Goal: Navigation & Orientation: Find specific page/section

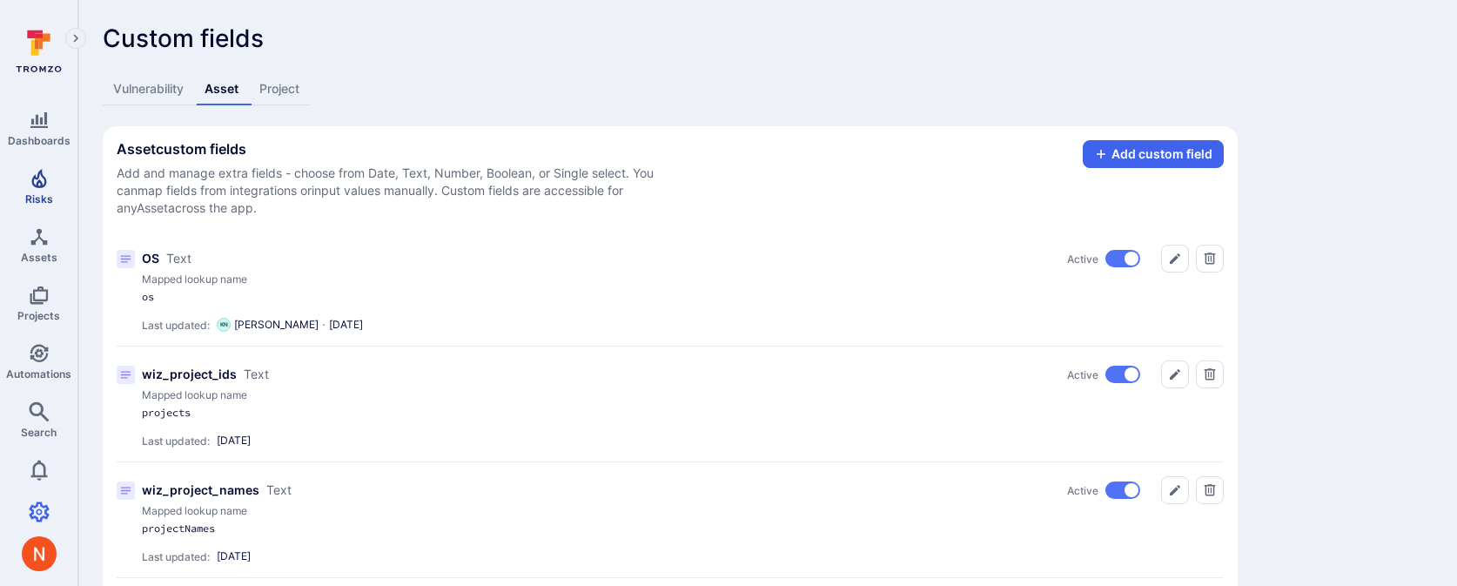
click at [36, 198] on span "Risks" at bounding box center [39, 198] width 28 height 13
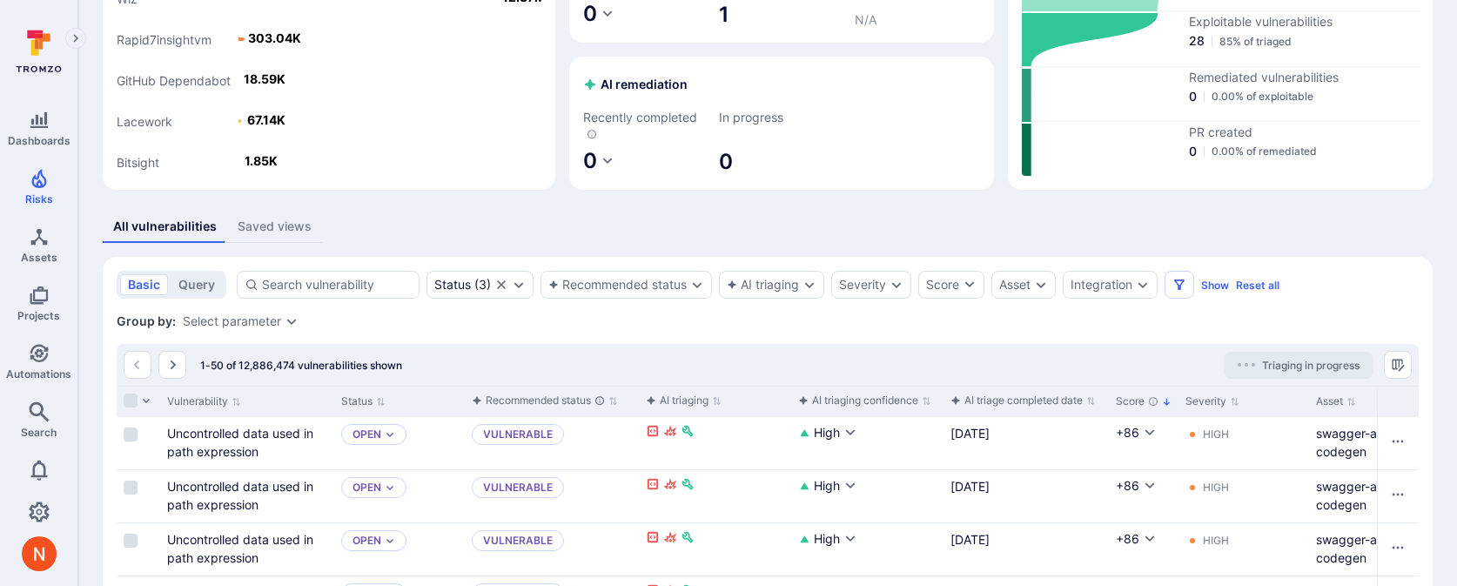
scroll to position [299, 0]
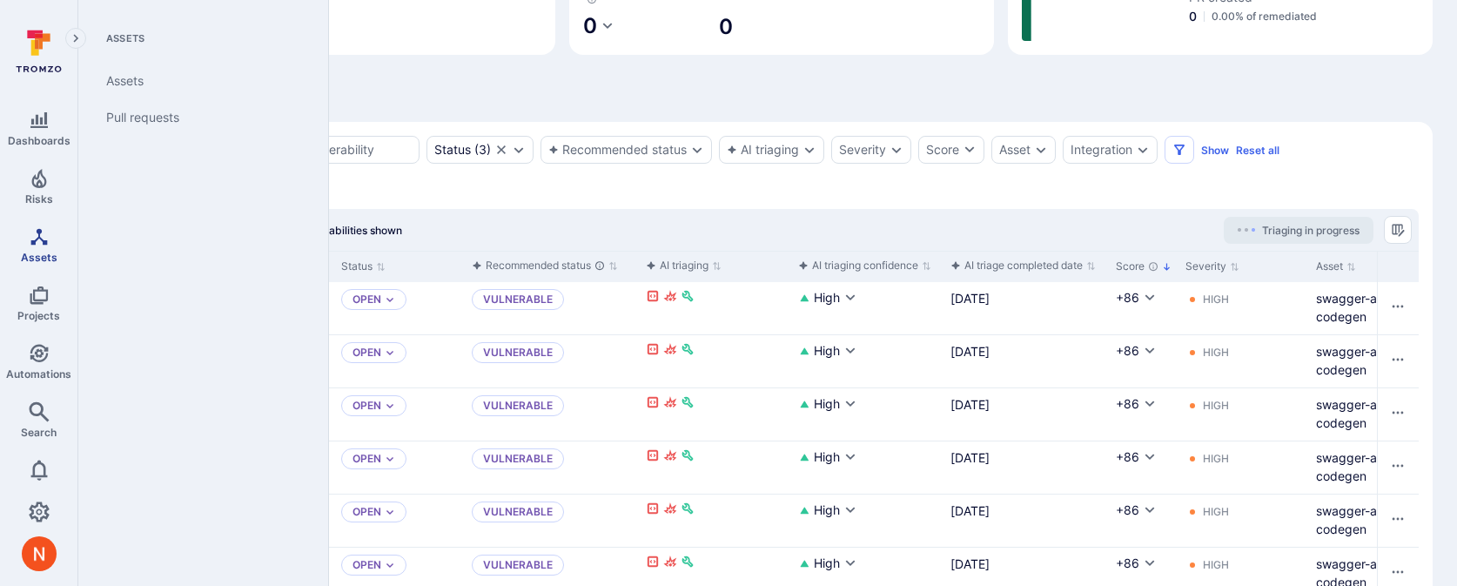
click at [34, 239] on icon "Assets" at bounding box center [38, 236] width 17 height 17
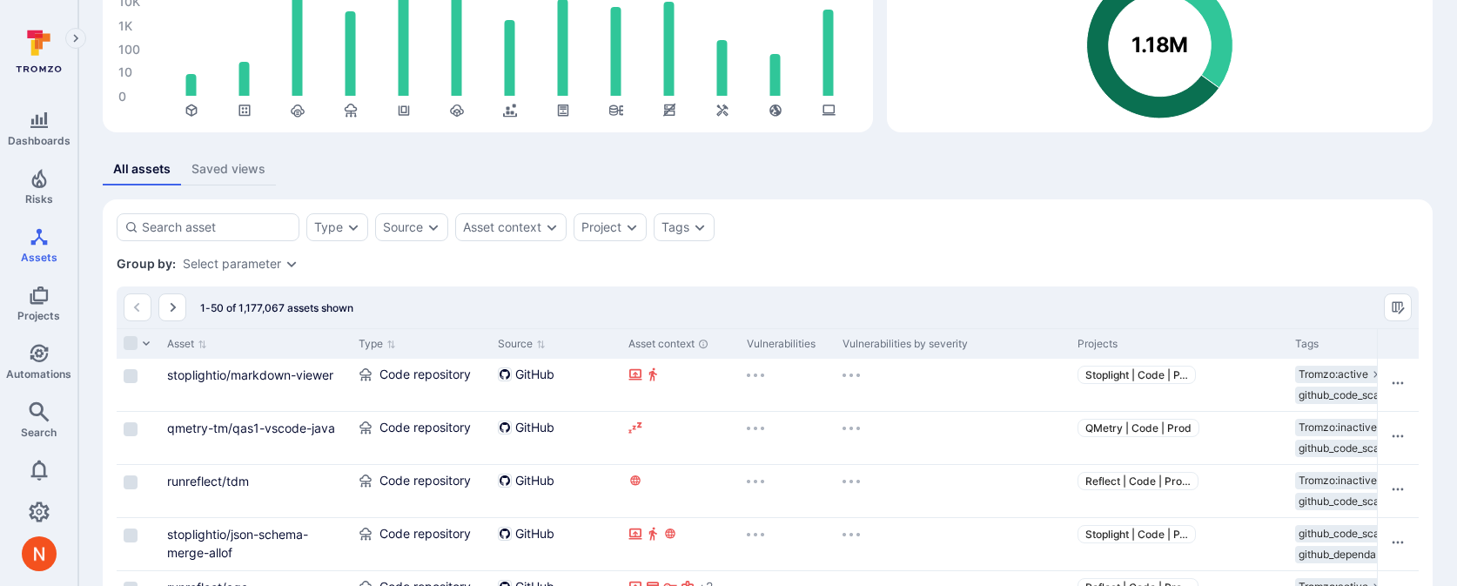
scroll to position [198, 0]
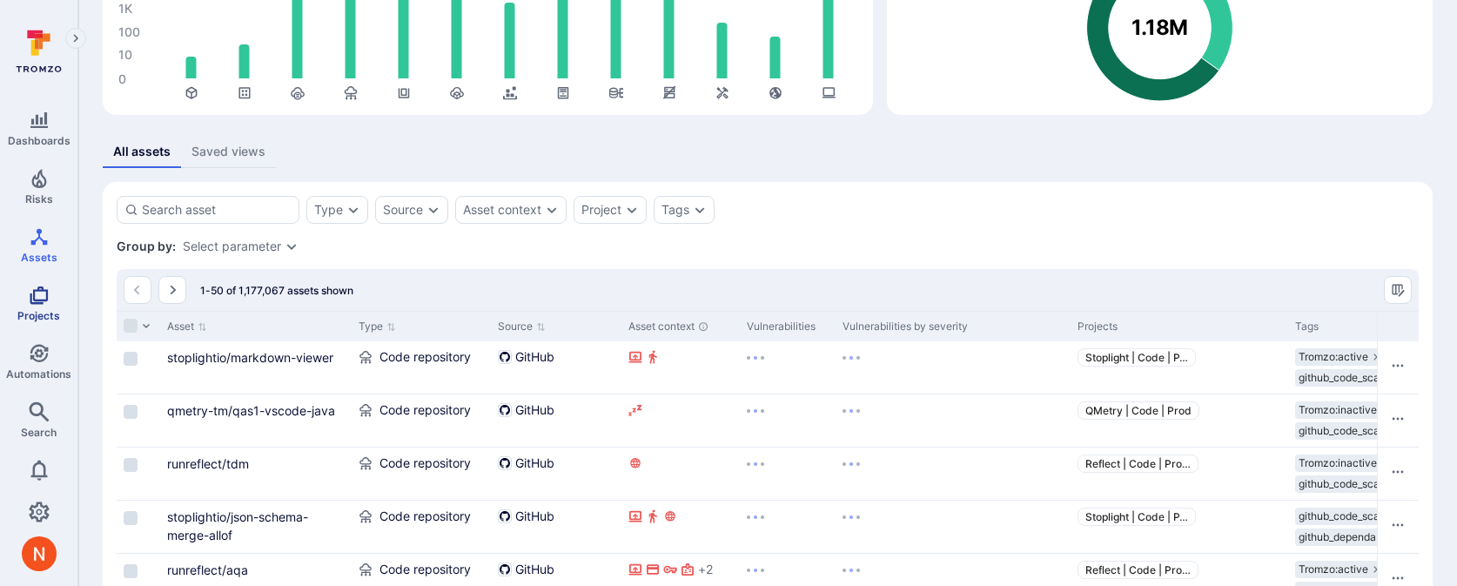
click at [46, 294] on icon "Projects" at bounding box center [39, 295] width 18 height 18
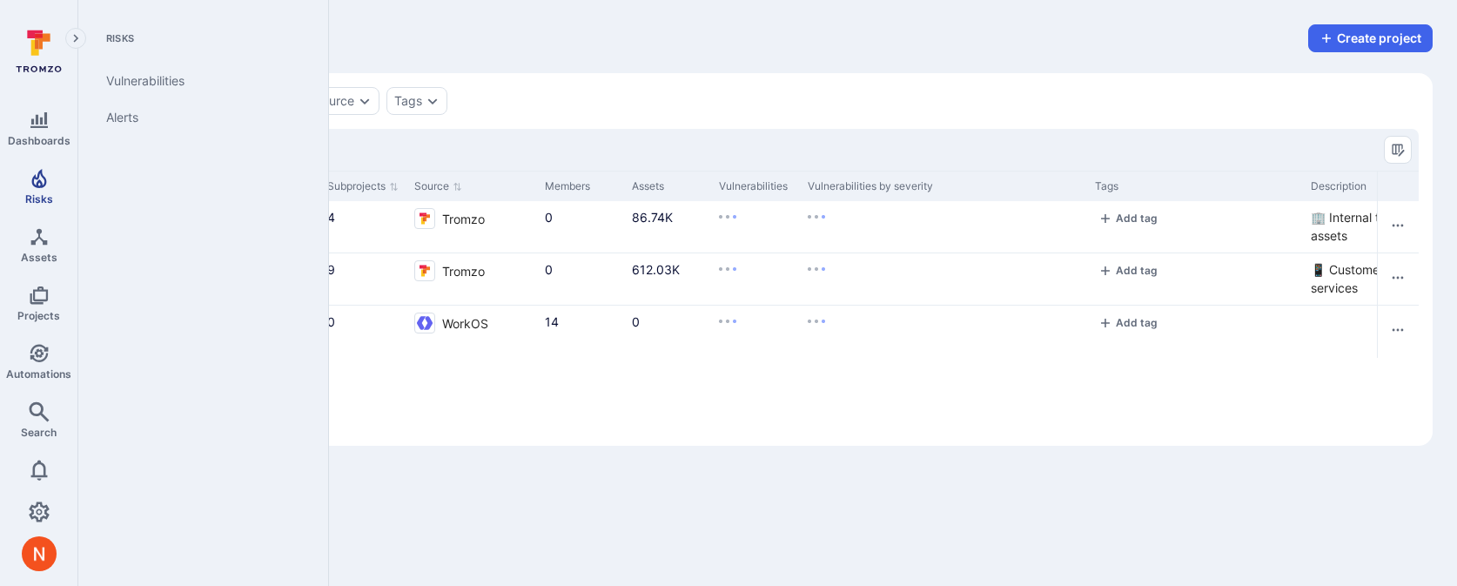
click at [57, 165] on link "Risks" at bounding box center [38, 186] width 77 height 51
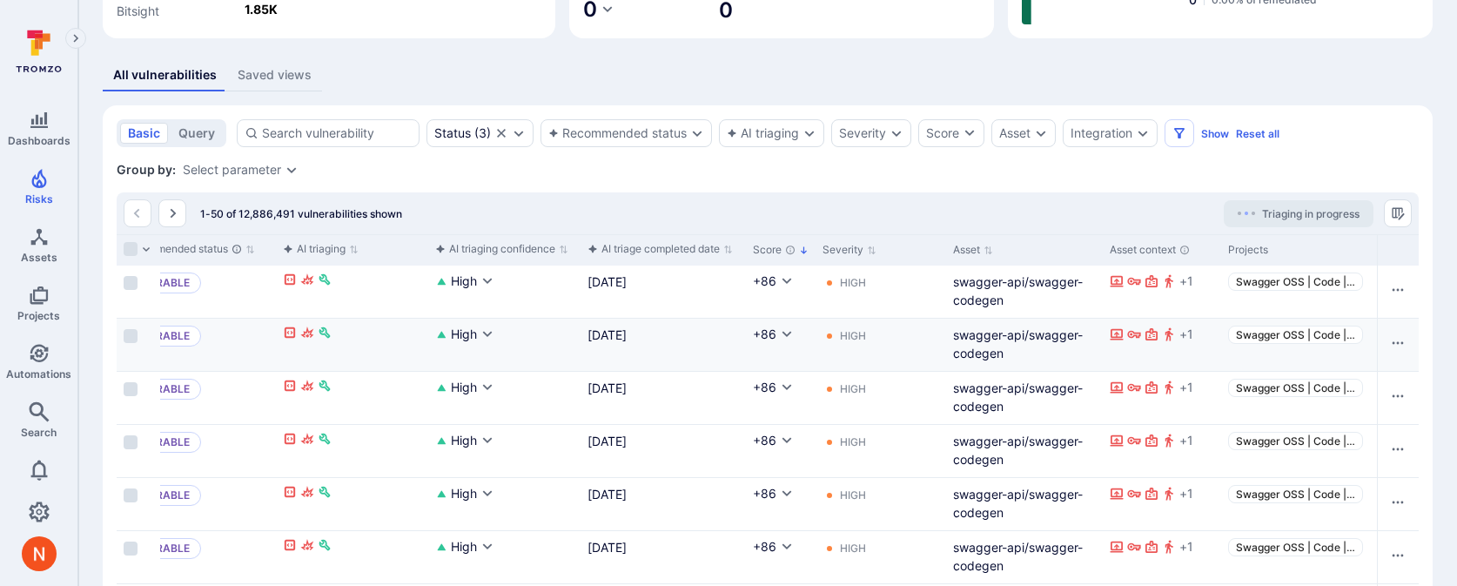
scroll to position [0, 386]
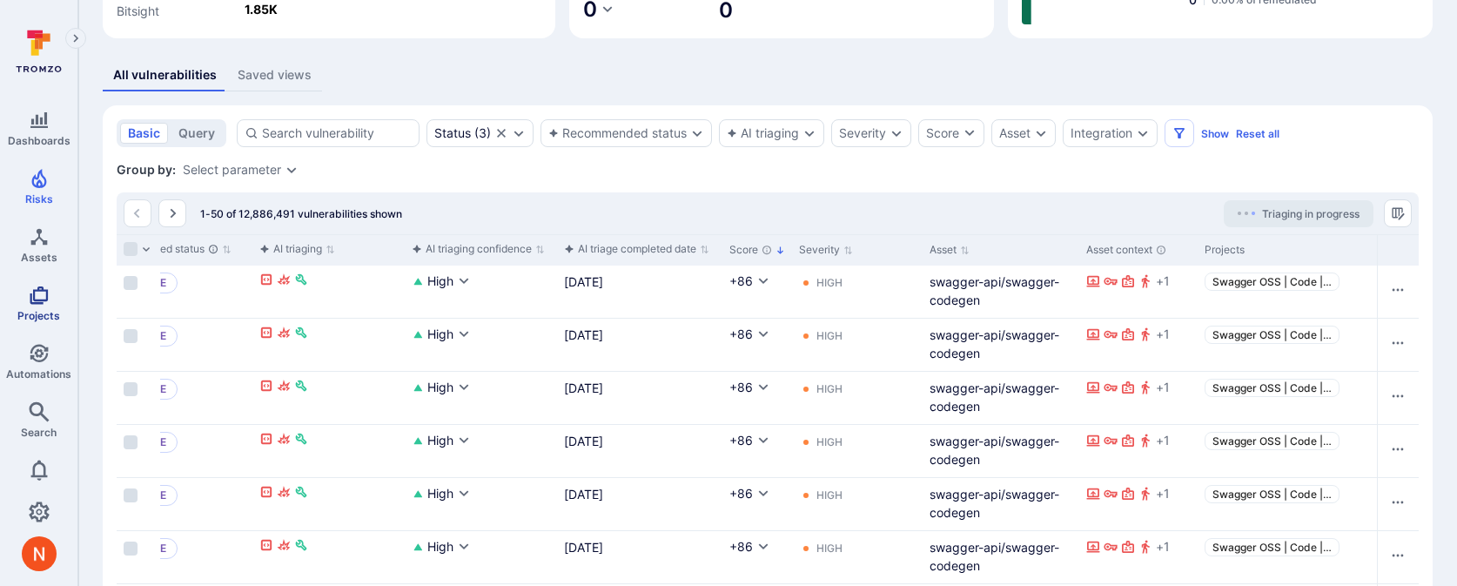
click at [40, 313] on span "Projects" at bounding box center [38, 315] width 43 height 13
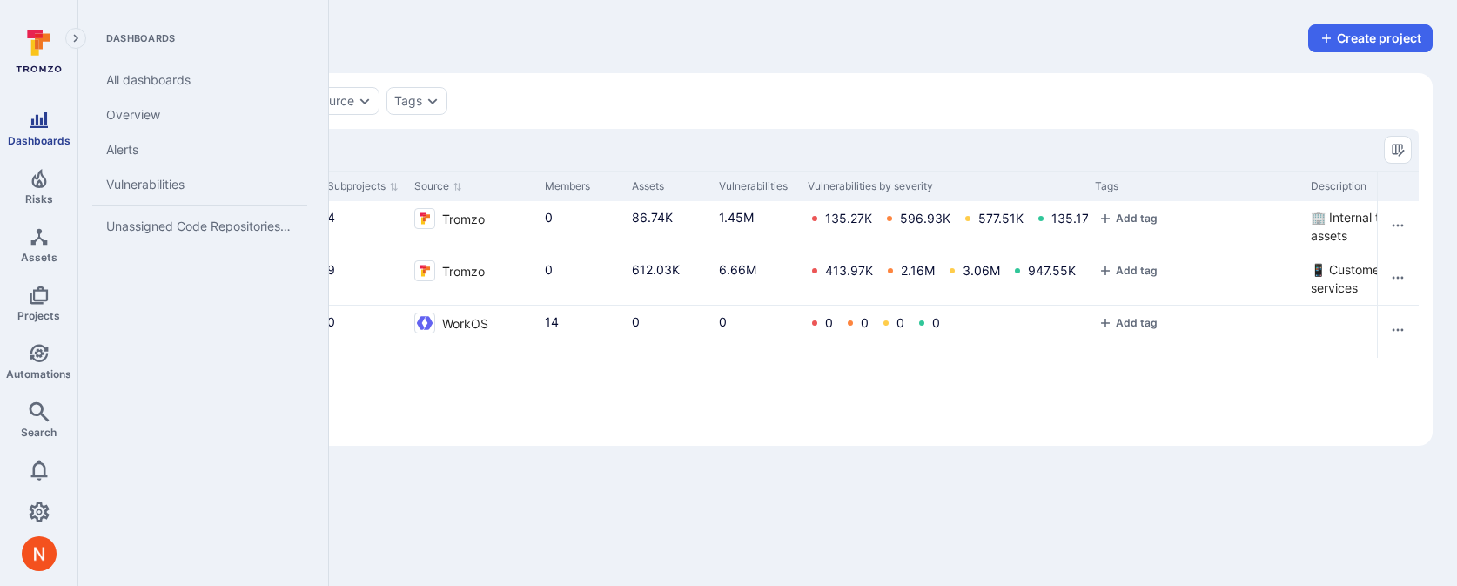
click at [47, 114] on icon "Dashboards" at bounding box center [39, 120] width 21 height 21
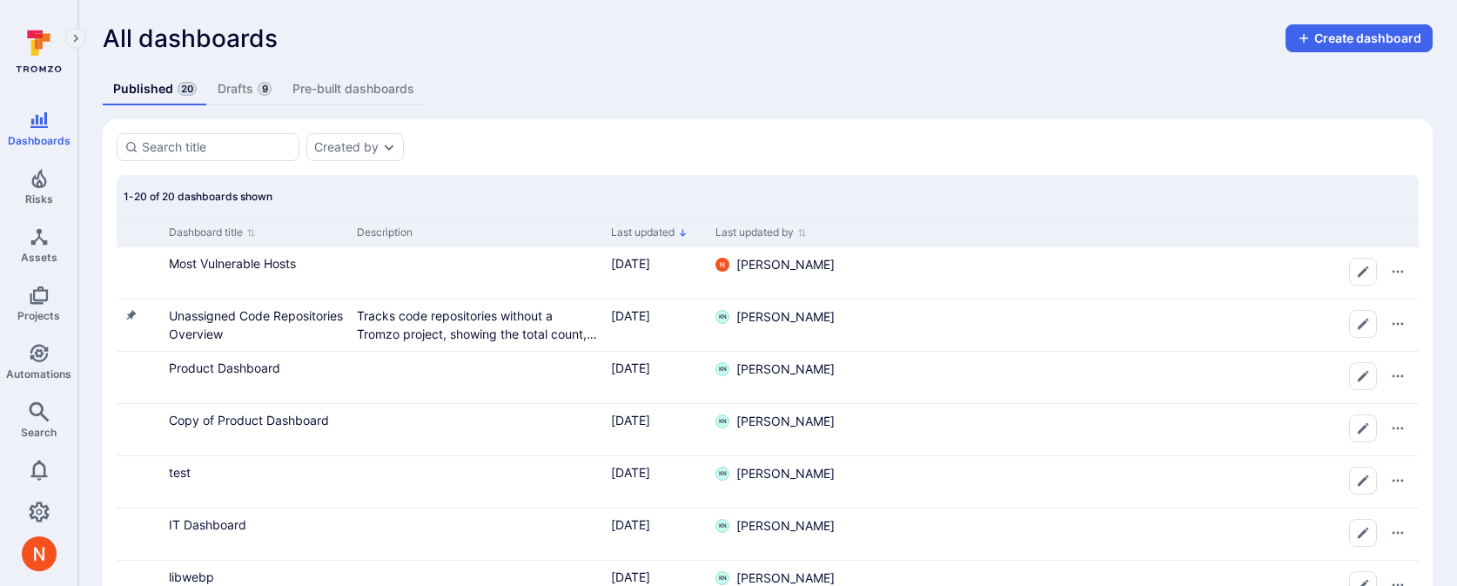
click at [223, 89] on link "Drafts 9" at bounding box center [244, 89] width 75 height 32
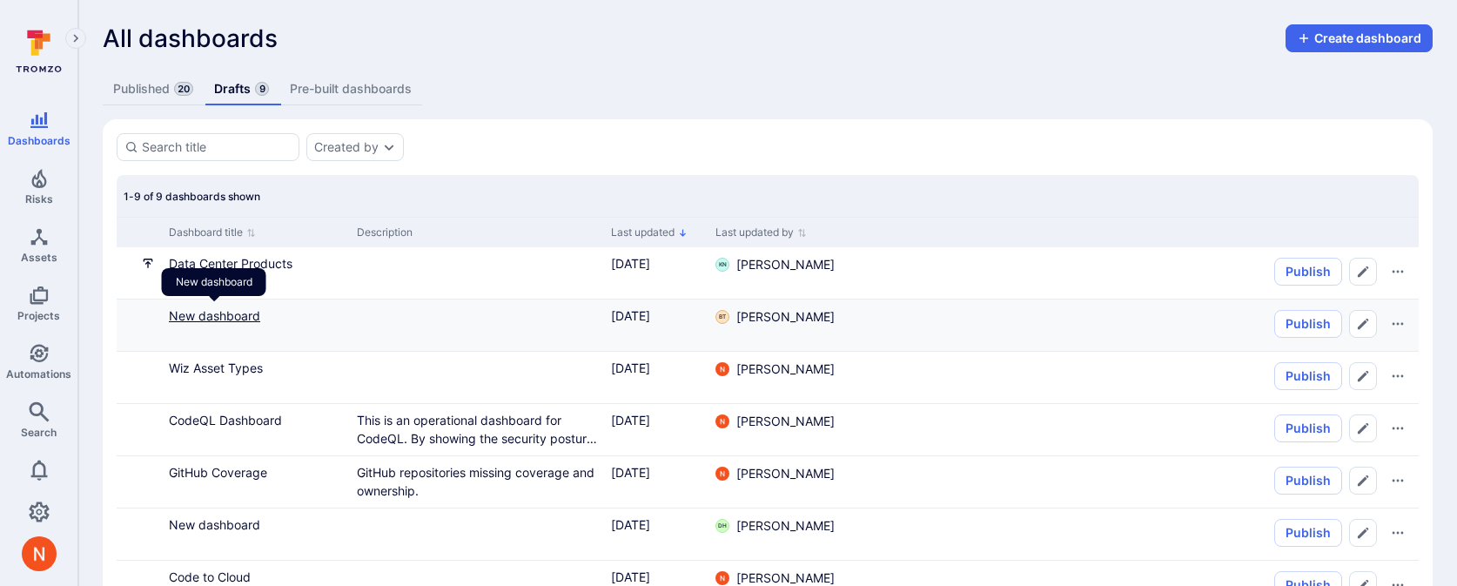
click at [221, 316] on link "New dashboard" at bounding box center [214, 315] width 91 height 15
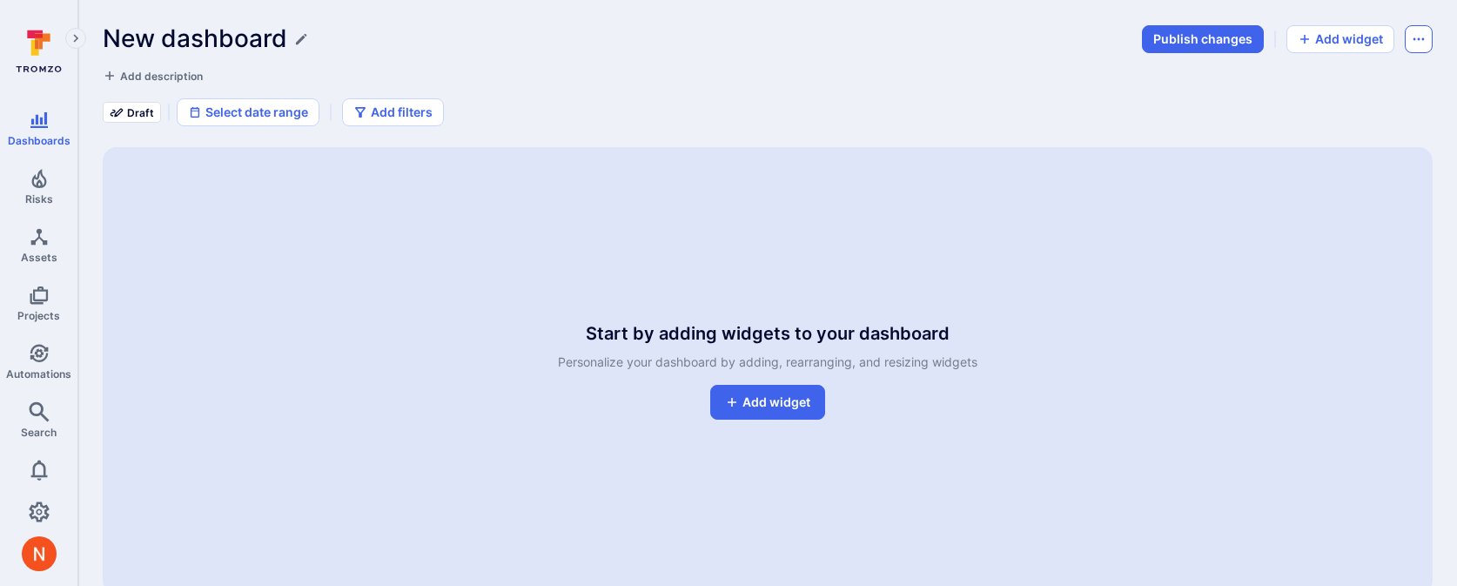
click at [1425, 32] on icon "Dashboard menu" at bounding box center [1419, 39] width 14 height 14
click at [1327, 100] on li "Delete draft version" at bounding box center [1346, 106] width 158 height 28
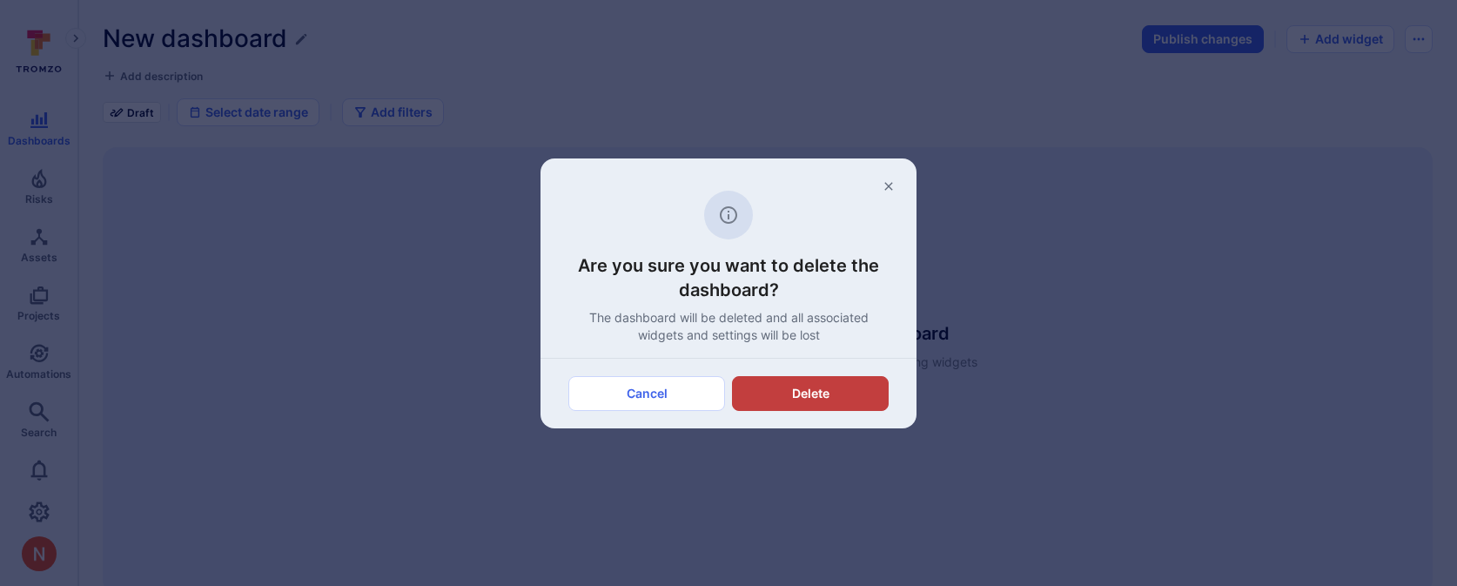
click at [787, 406] on button "Delete" at bounding box center [810, 393] width 157 height 35
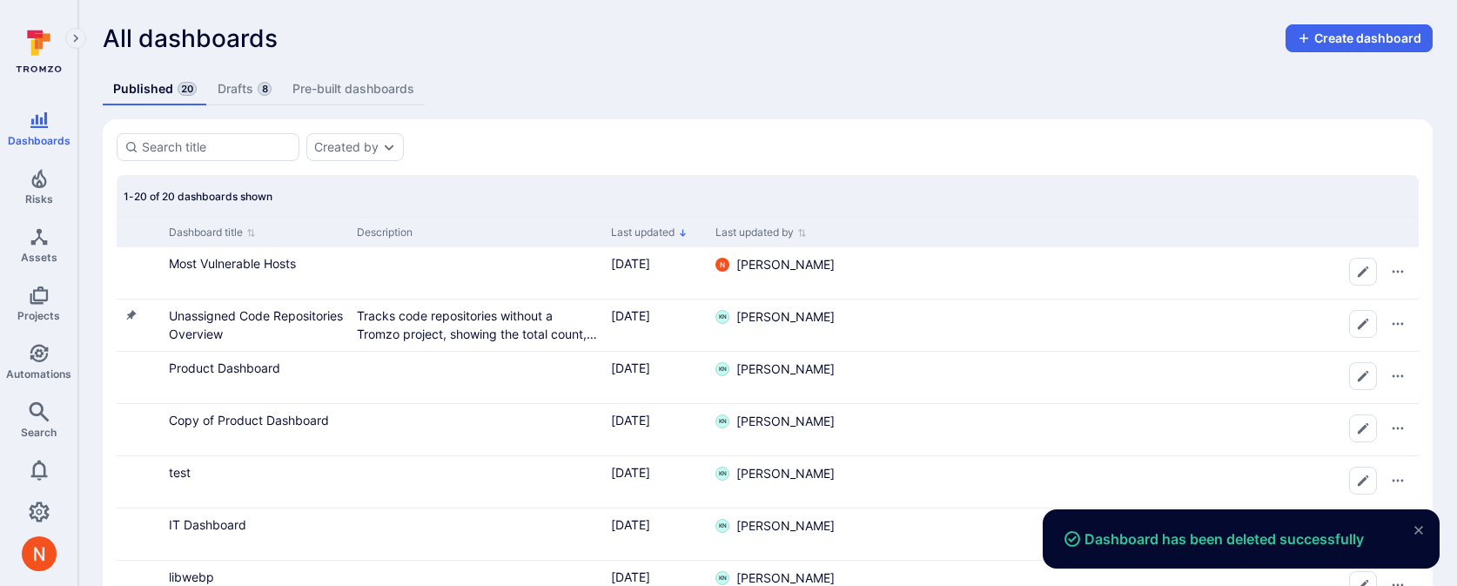
click at [258, 91] on span "8" at bounding box center [265, 89] width 14 height 14
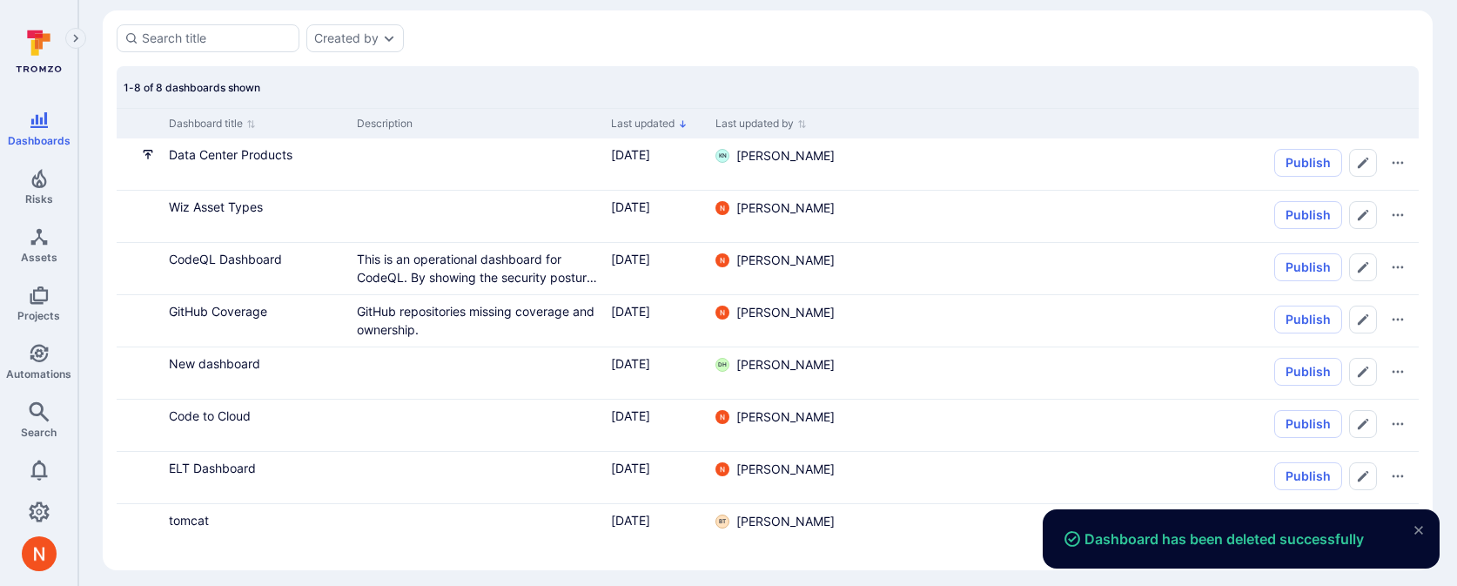
scroll to position [118, 0]
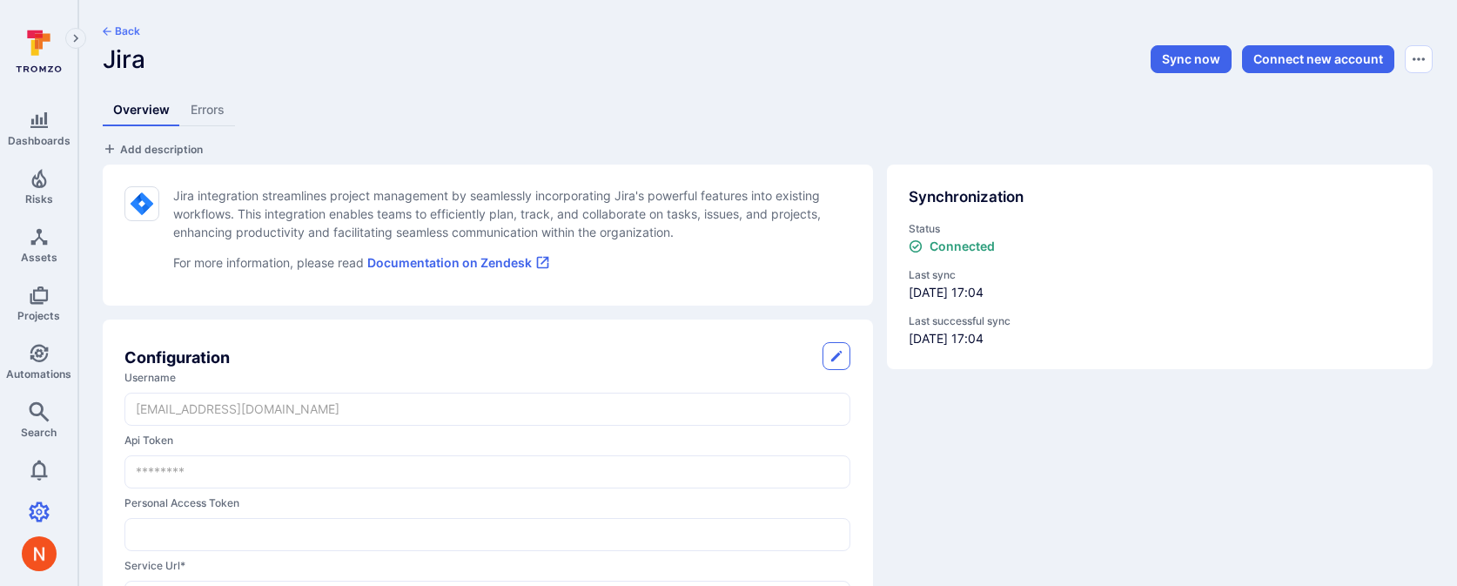
scroll to position [356, 0]
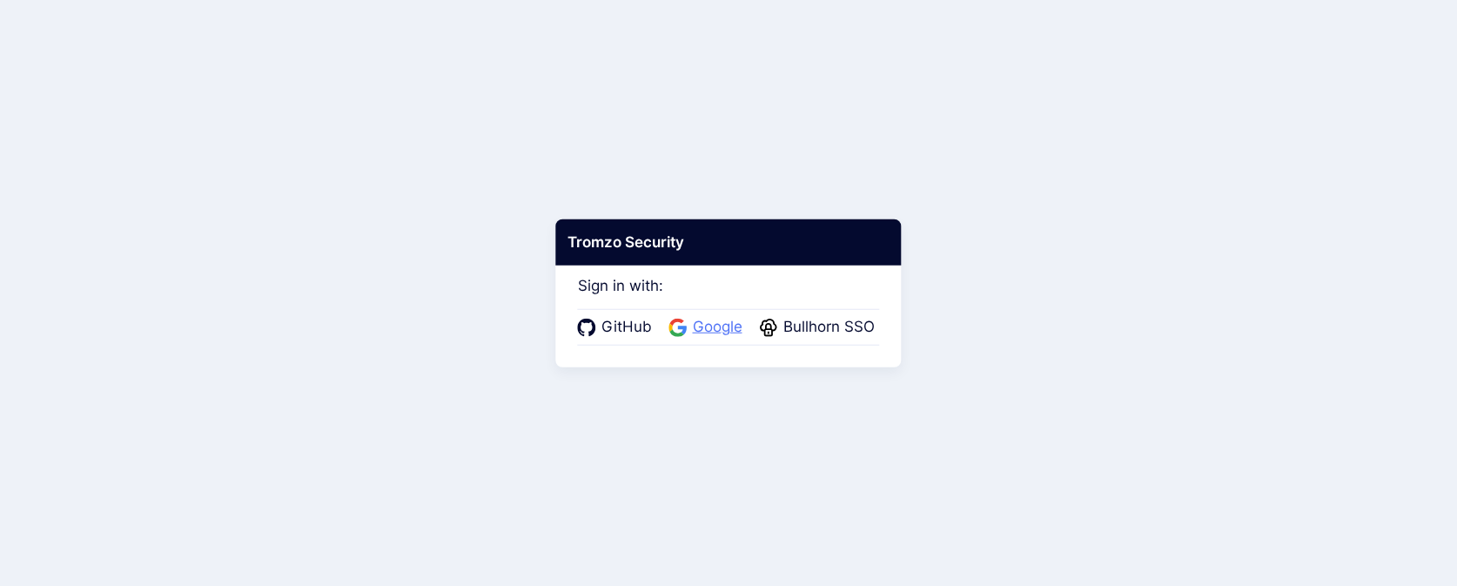
click at [675, 326] on icon at bounding box center [678, 327] width 18 height 18
